Goal: Task Accomplishment & Management: Manage account settings

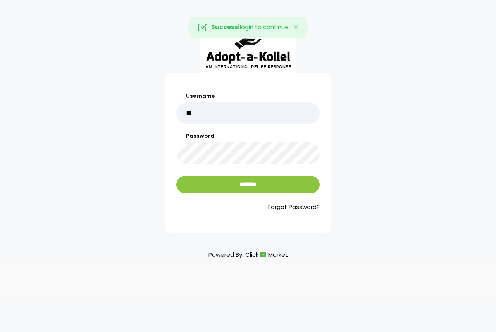
type input "******"
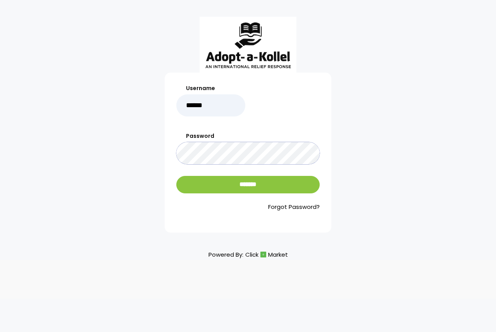
click at [176, 176] on input "*******" at bounding box center [247, 184] width 143 height 17
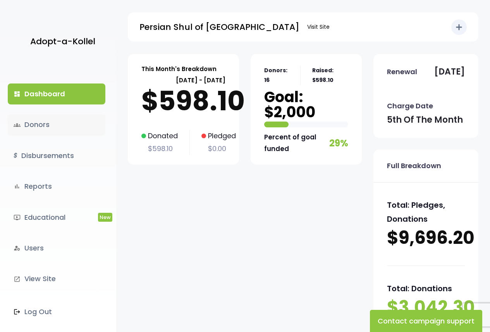
click at [38, 124] on link "groups Donors" at bounding box center [57, 124] width 98 height 21
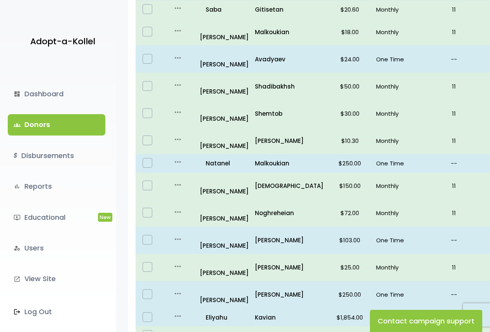
scroll to position [233, 0]
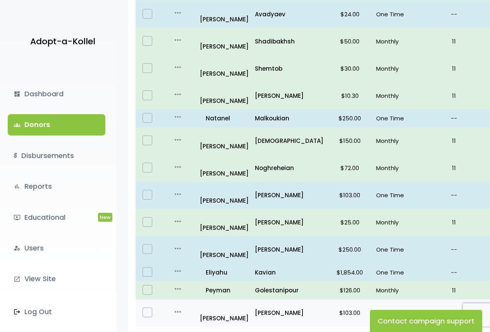
click at [334, 307] on p "$103.00" at bounding box center [350, 312] width 40 height 10
click at [295, 307] on p "Shilian" at bounding box center [289, 312] width 69 height 10
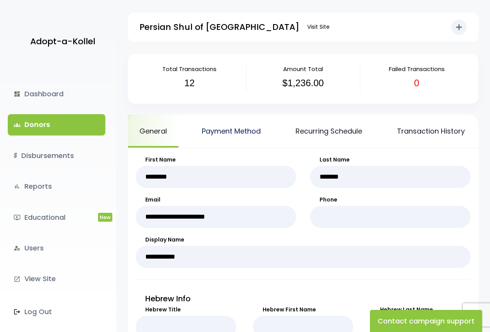
click at [243, 131] on link "Payment Method" at bounding box center [231, 130] width 82 height 33
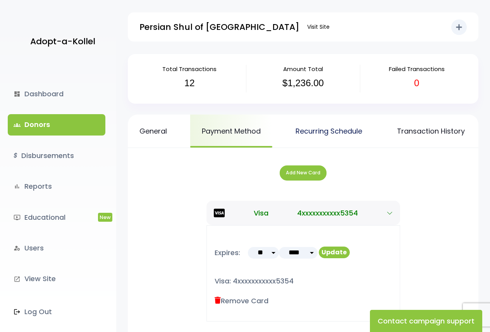
click at [308, 129] on link "Recurring Schedule" at bounding box center [329, 130] width 90 height 33
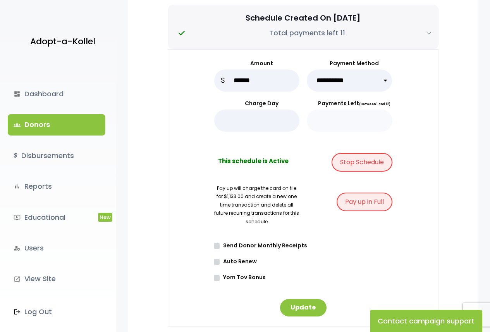
scroll to position [155, 0]
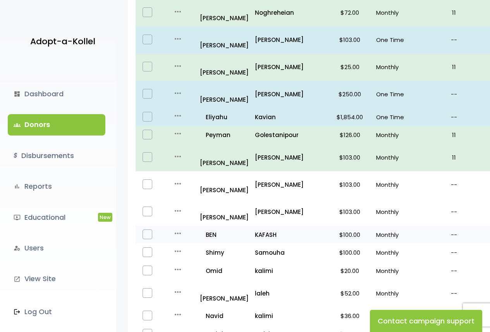
scroll to position [474, 0]
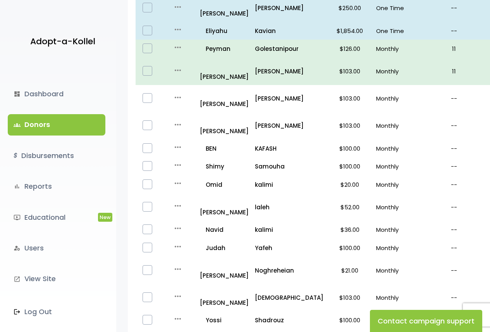
click at [422, 261] on div "**********" at bounding box center [303, 13] width 374 height 867
click at [271, 314] on p "Shadrouz" at bounding box center [289, 319] width 69 height 10
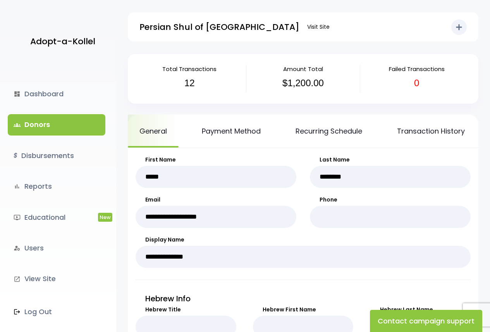
drag, startPoint x: 58, startPoint y: 43, endPoint x: 25, endPoint y: 24, distance: 37.8
drag, startPoint x: 25, startPoint y: 24, endPoint x: 73, endPoint y: 2, distance: 53.4
click at [20, 15] on div "Adopt-a-Kollel" at bounding box center [58, 32] width 116 height 64
click at [65, 129] on link "groups Donors" at bounding box center [57, 124] width 98 height 21
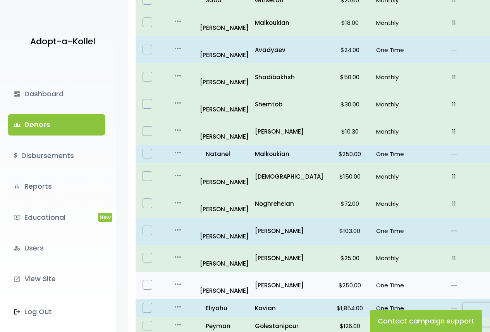
scroll to position [125, 0]
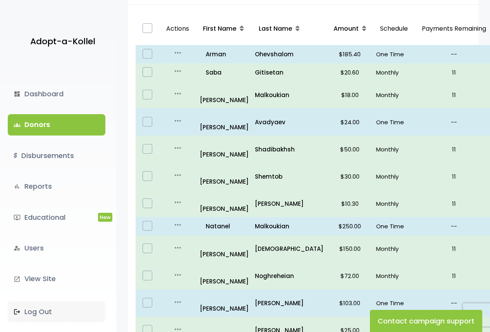
click at [67, 315] on link ".st0 { fill: none; } Log Out" at bounding box center [57, 311] width 98 height 21
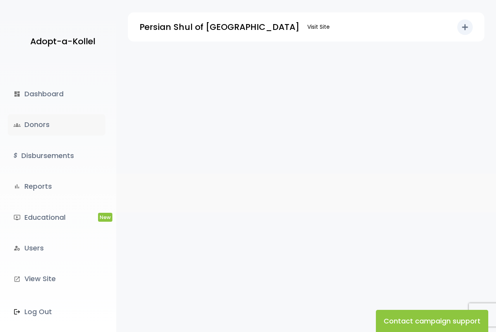
click at [47, 123] on link "groups Donors" at bounding box center [57, 124] width 98 height 21
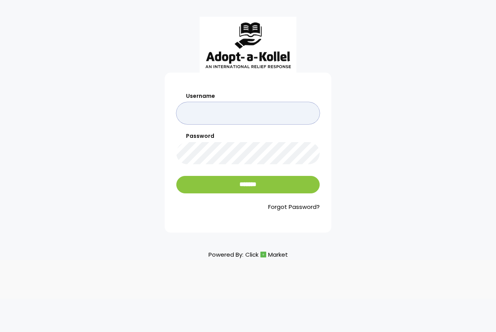
click at [219, 109] on input "Username" at bounding box center [247, 113] width 143 height 22
type input "******"
